Goal: Check status: Check status

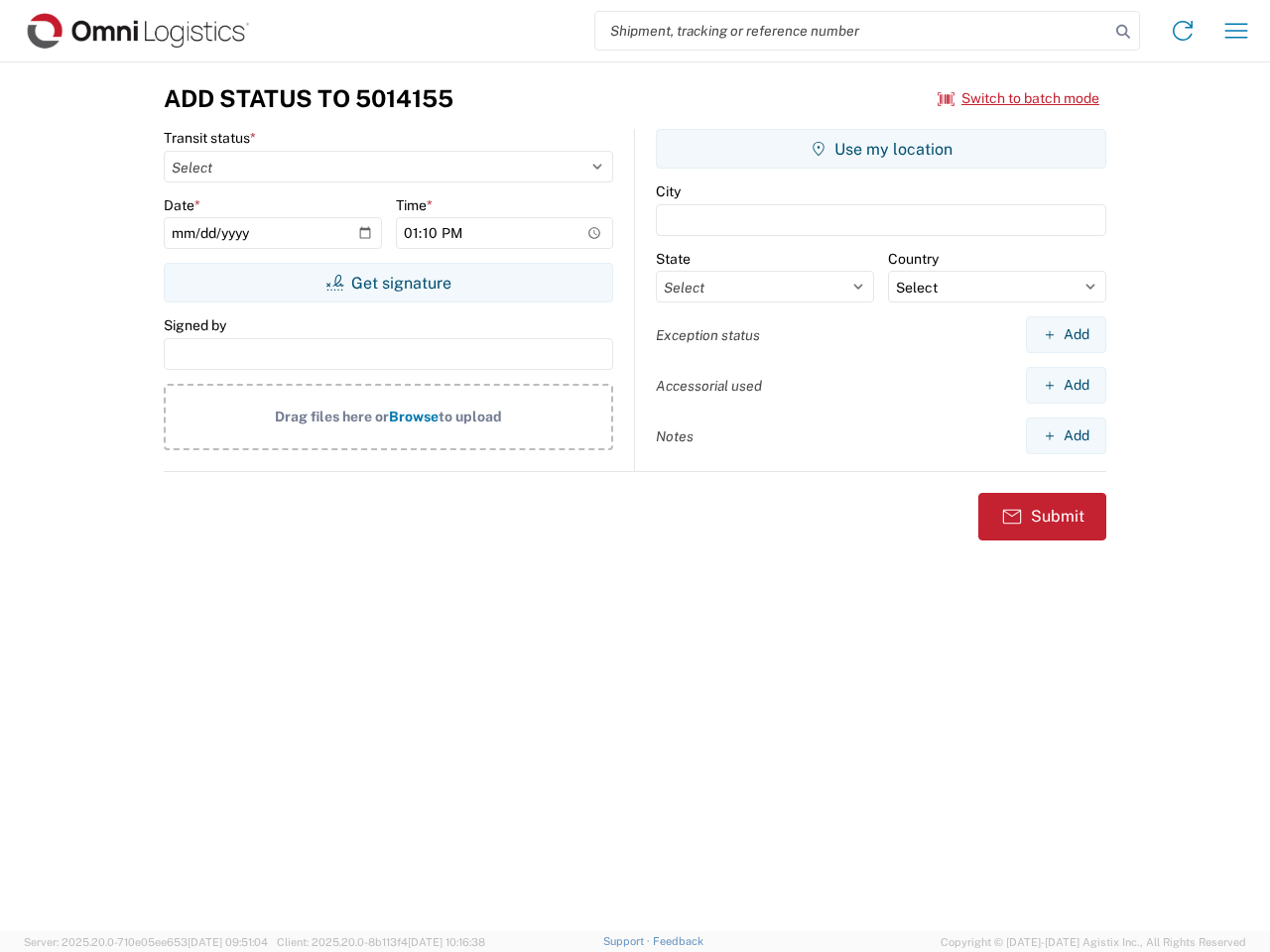
click at [852, 31] on input "search" at bounding box center [851, 31] width 513 height 38
click at [1122, 32] on icon at bounding box center [1122, 32] width 28 height 28
click at [1182, 31] on icon at bounding box center [1182, 31] width 32 height 32
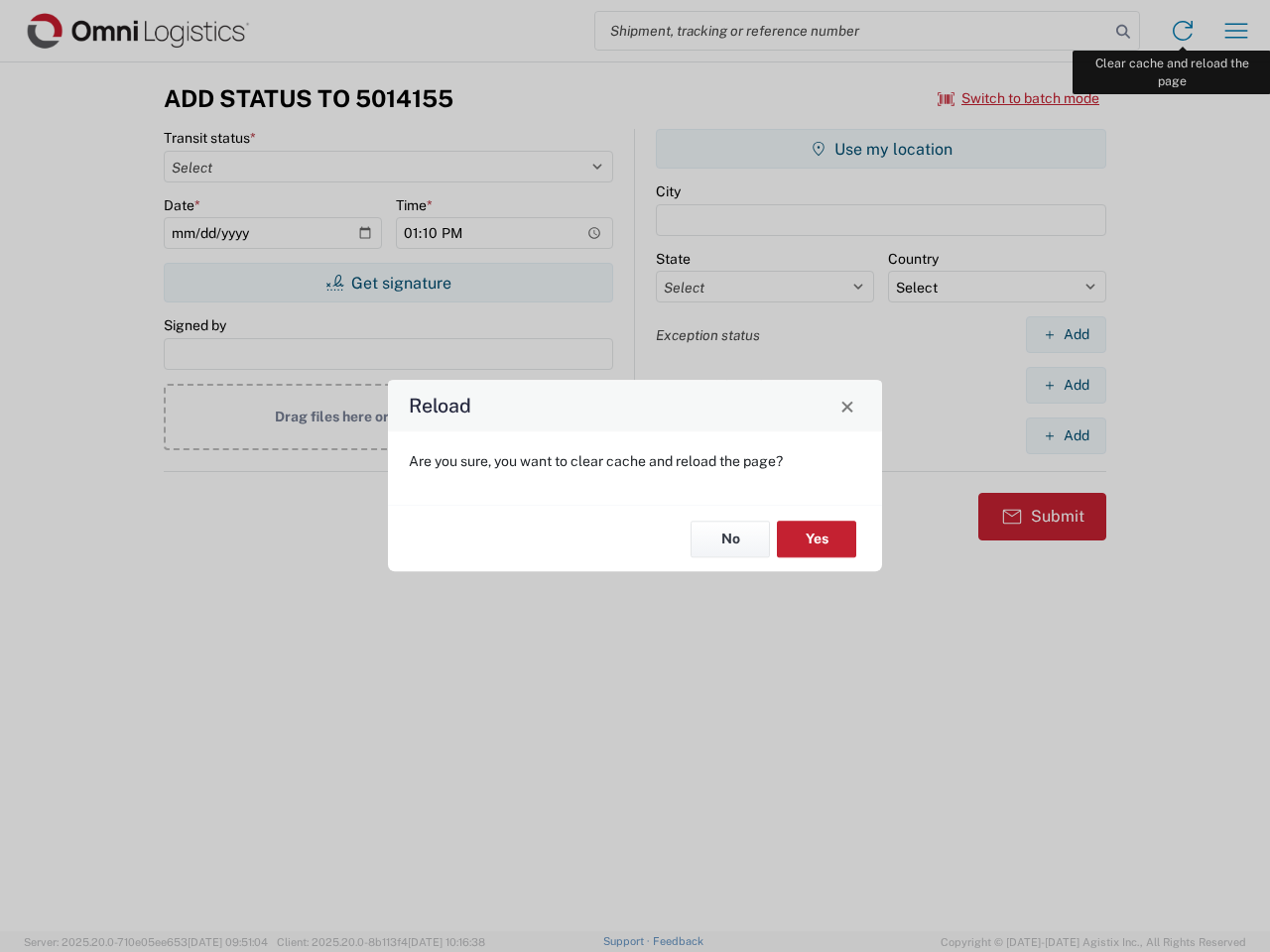
click at [1236, 31] on div "Reload Are you sure, you want to clear cache and reload the page? No Yes" at bounding box center [635, 476] width 1270 height 952
click at [1019, 98] on div "Reload Are you sure, you want to clear cache and reload the page? No Yes" at bounding box center [635, 476] width 1270 height 952
click at [388, 283] on div "Reload Are you sure, you want to clear cache and reload the page? No Yes" at bounding box center [635, 476] width 1270 height 952
click at [881, 149] on div "Reload Are you sure, you want to clear cache and reload the page? No Yes" at bounding box center [635, 476] width 1270 height 952
click at [1066, 334] on div "Reload Are you sure, you want to clear cache and reload the page? No Yes" at bounding box center [635, 476] width 1270 height 952
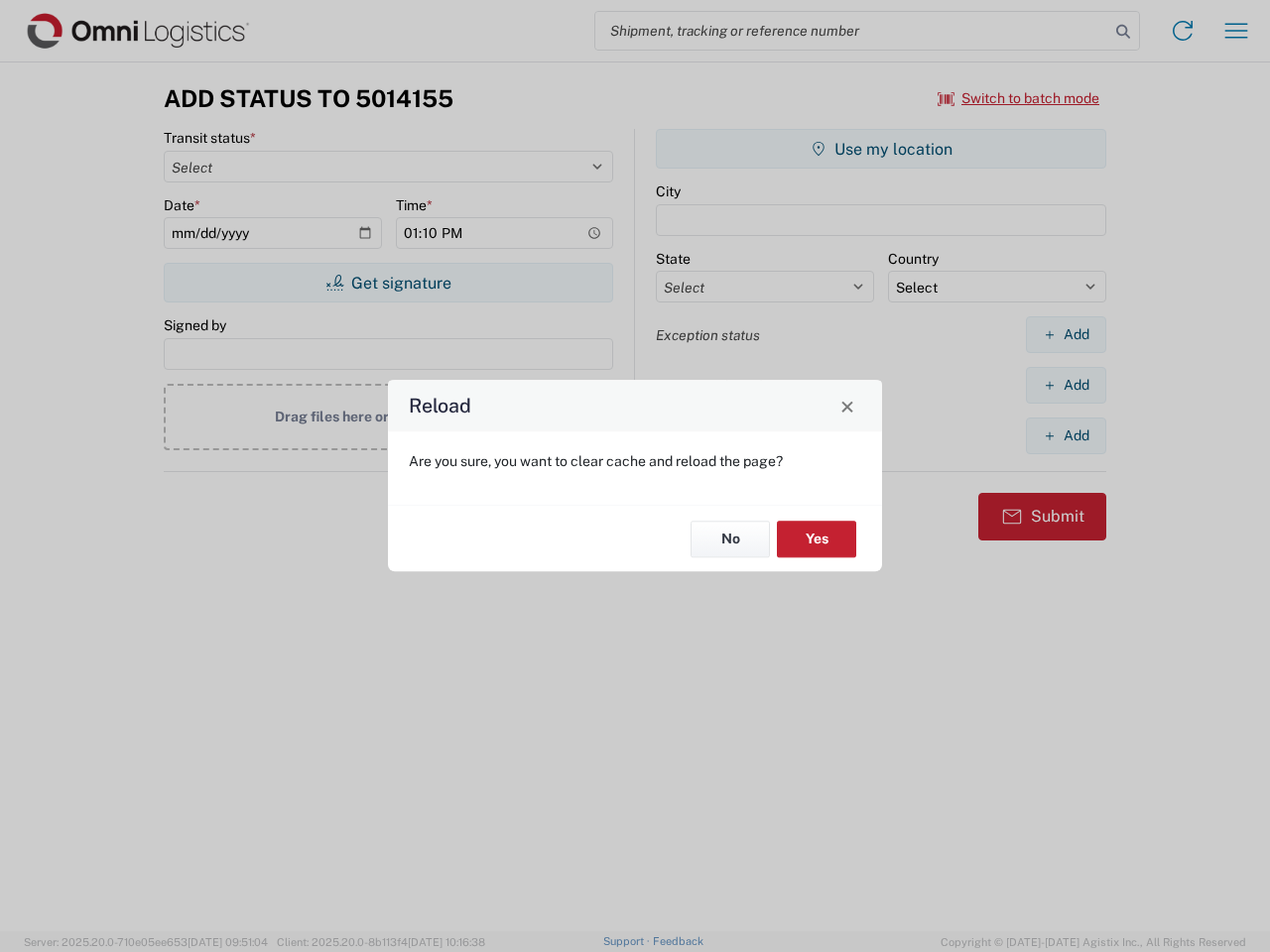
click at [1066, 385] on div "Reload Are you sure, you want to clear cache and reload the page? No Yes" at bounding box center [635, 476] width 1270 height 952
click at [1066, 436] on div "Reload Are you sure, you want to clear cache and reload the page? No Yes" at bounding box center [635, 476] width 1270 height 952
